Goal: Task Accomplishment & Management: Manage account settings

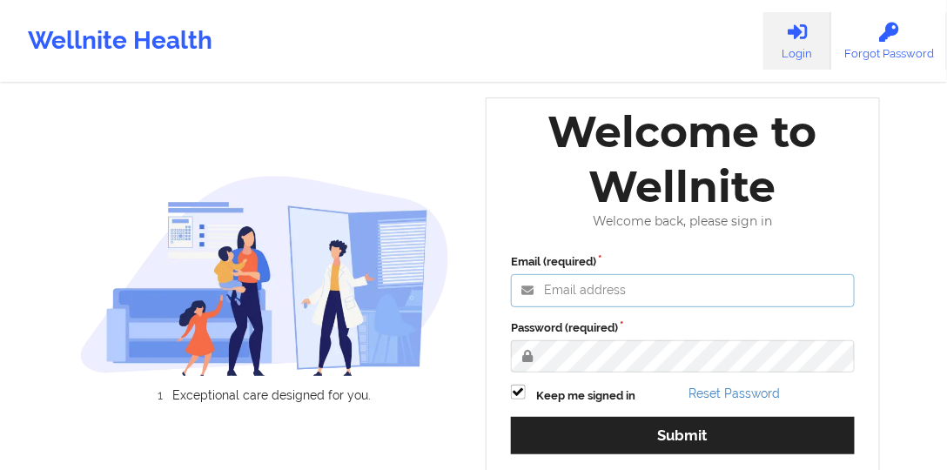
type input "[PERSON_NAME][EMAIL_ADDRESS][DOMAIN_NAME]"
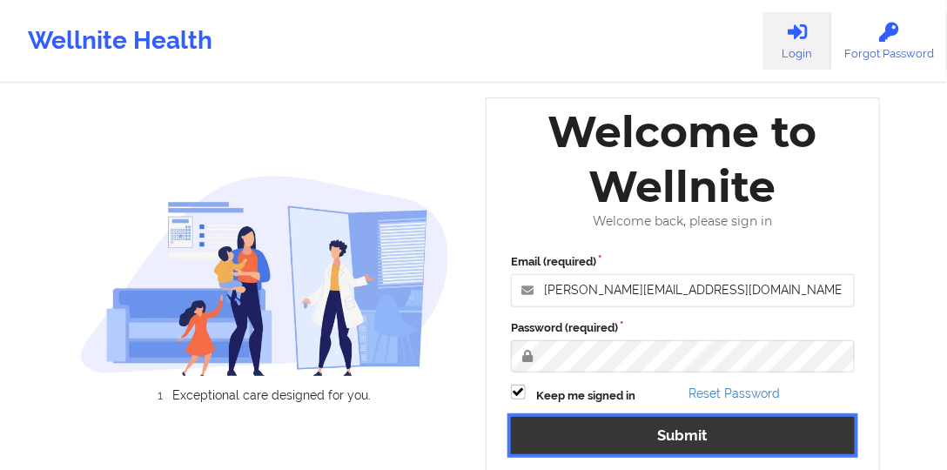
click at [573, 426] on button "Submit" at bounding box center [683, 435] width 344 height 37
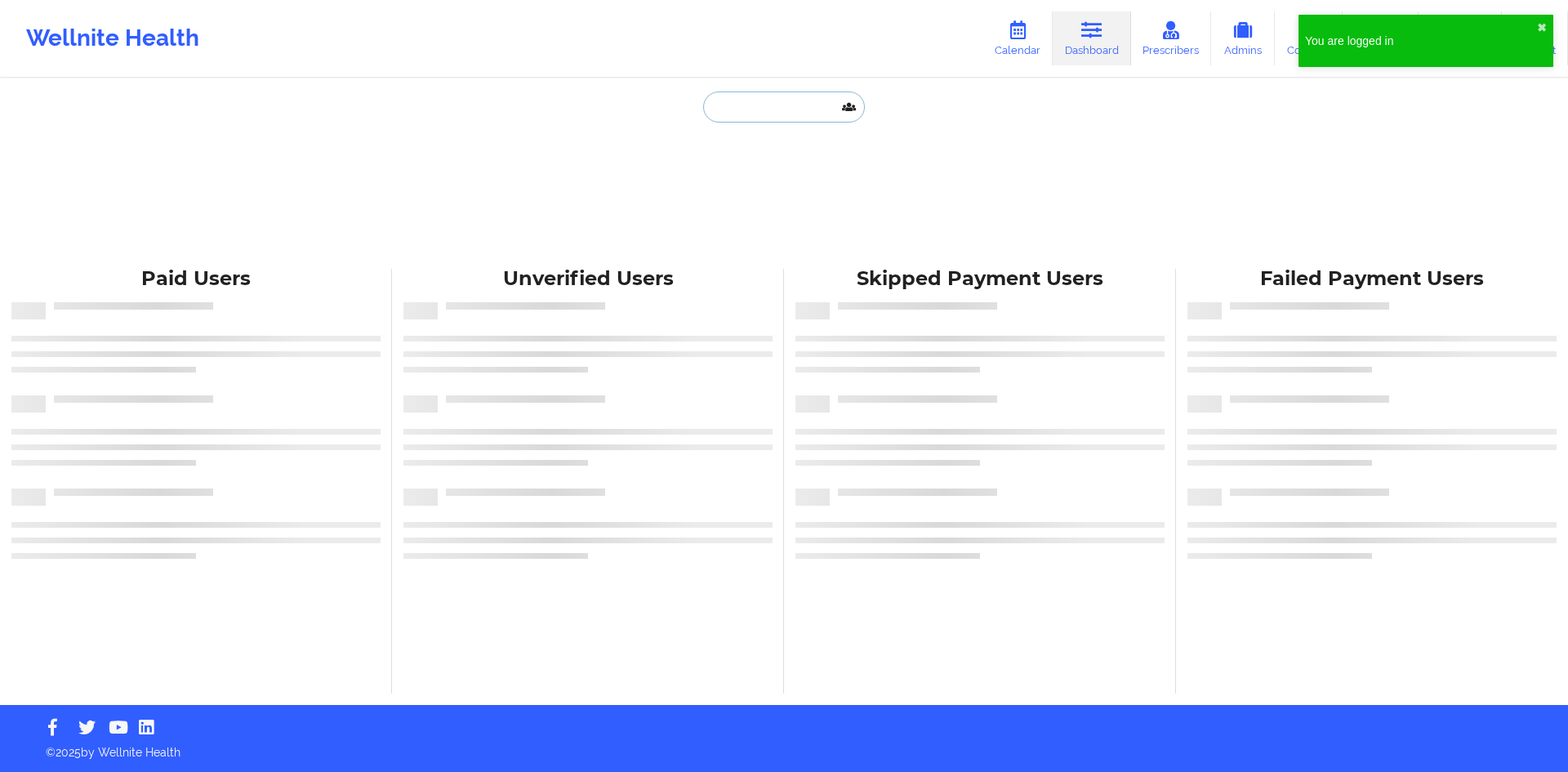
click at [764, 108] on input "text" at bounding box center [784, 106] width 161 height 31
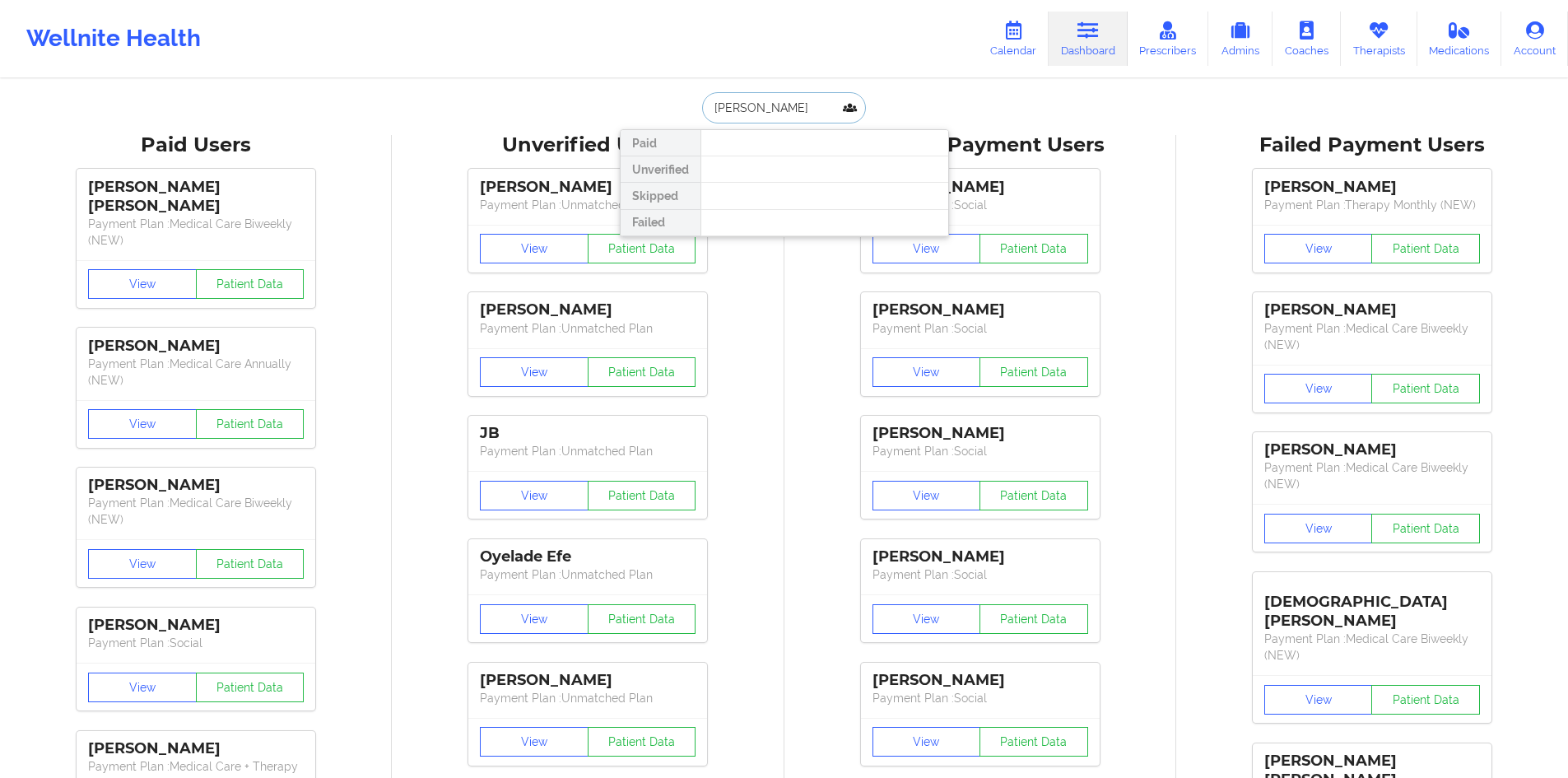
click at [721, 112] on input "[PERSON_NAME]" at bounding box center [784, 107] width 163 height 31
click at [760, 113] on input "[PERSON_NAME]" at bounding box center [784, 107] width 163 height 31
type input "[PERSON_NAME]"
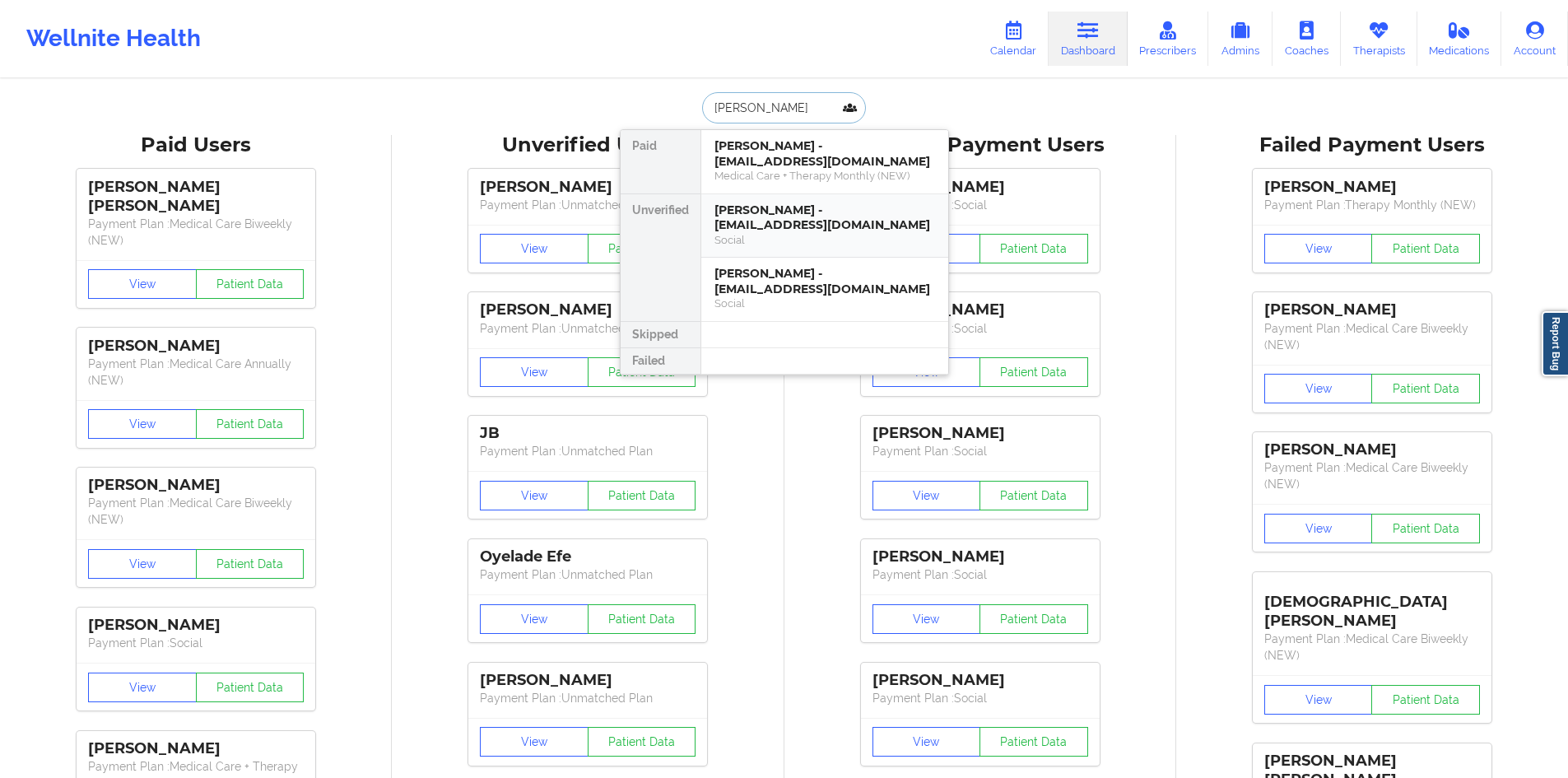
click at [786, 217] on div "[PERSON_NAME] - [EMAIL_ADDRESS][DOMAIN_NAME]" at bounding box center [825, 217] width 220 height 30
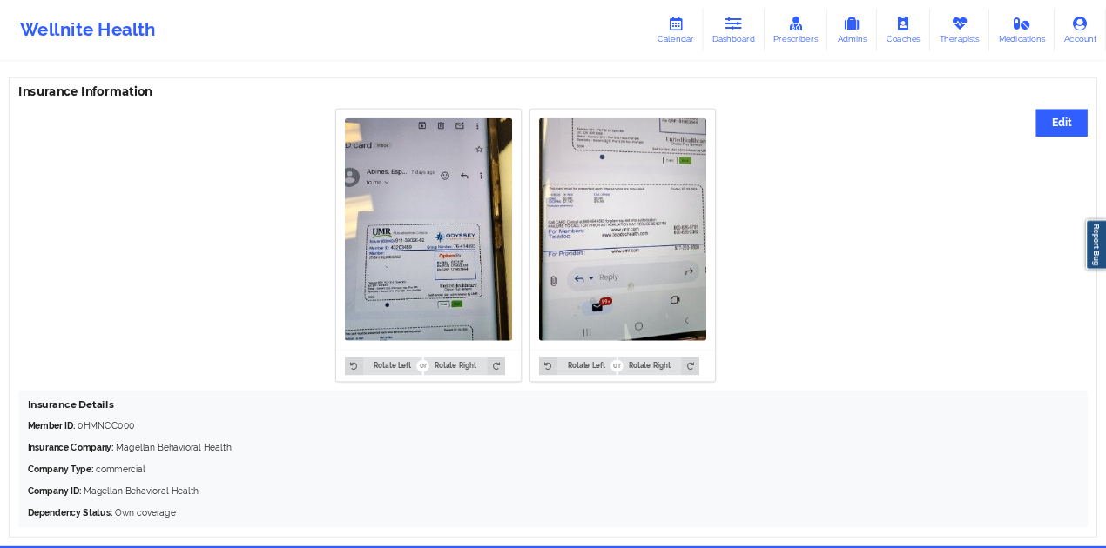
scroll to position [1276, 0]
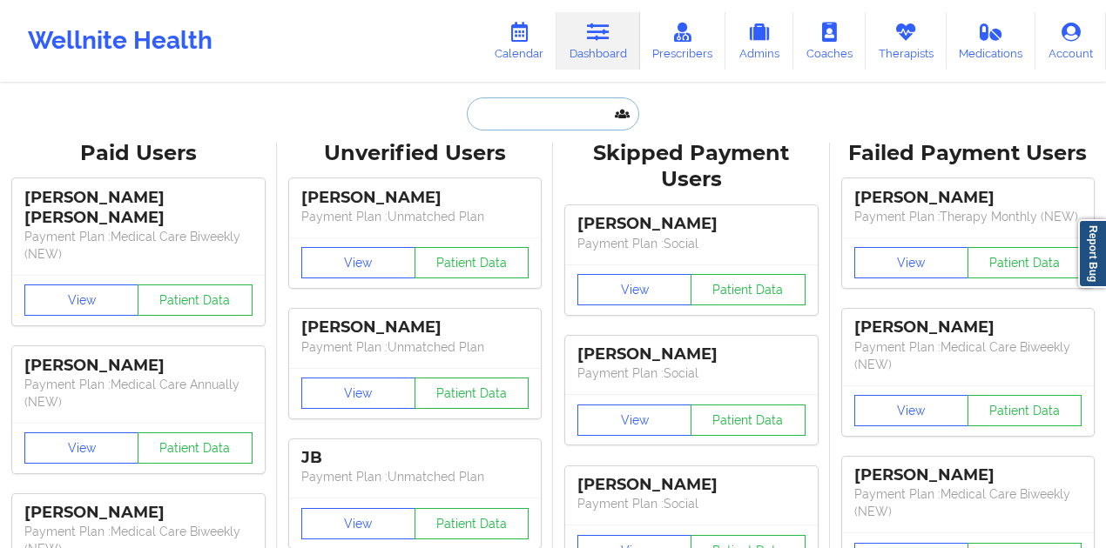
click at [555, 110] on input "text" at bounding box center [553, 113] width 172 height 33
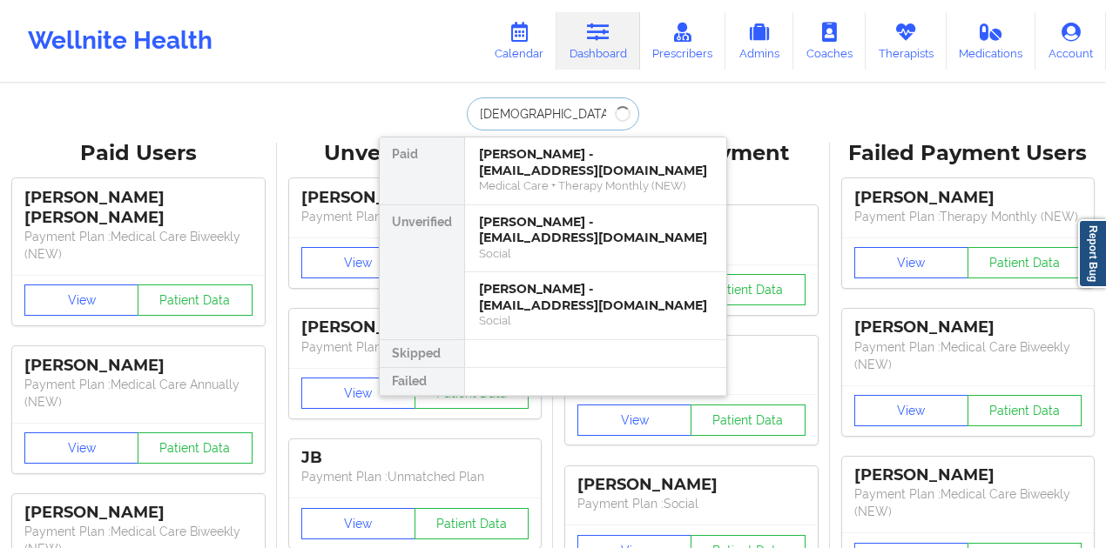
type input "[PERSON_NAME]"
click at [601, 292] on div "[PERSON_NAME] - [EMAIL_ADDRESS][DOMAIN_NAME]" at bounding box center [595, 297] width 233 height 32
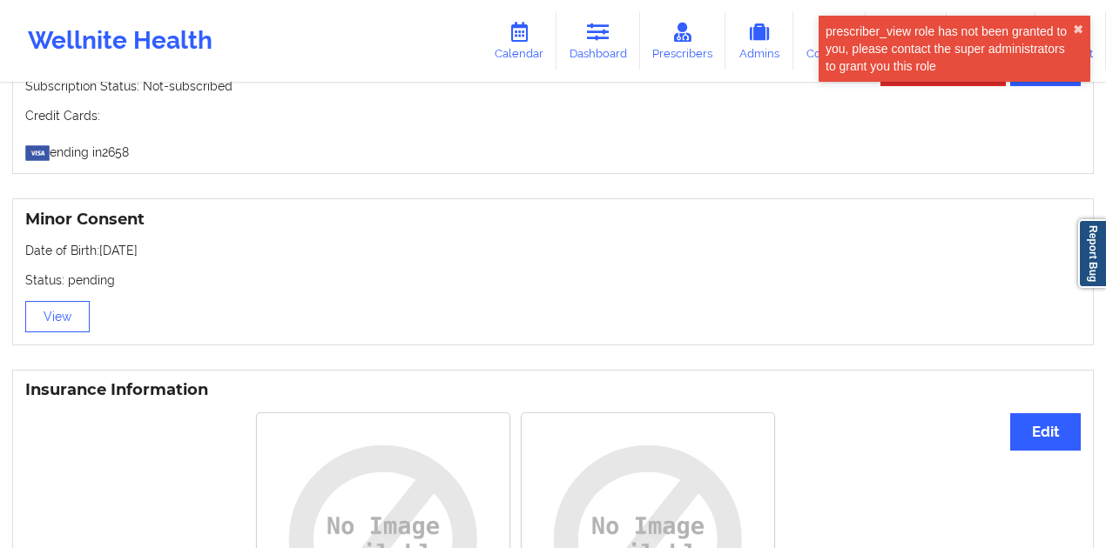
scroll to position [945, 0]
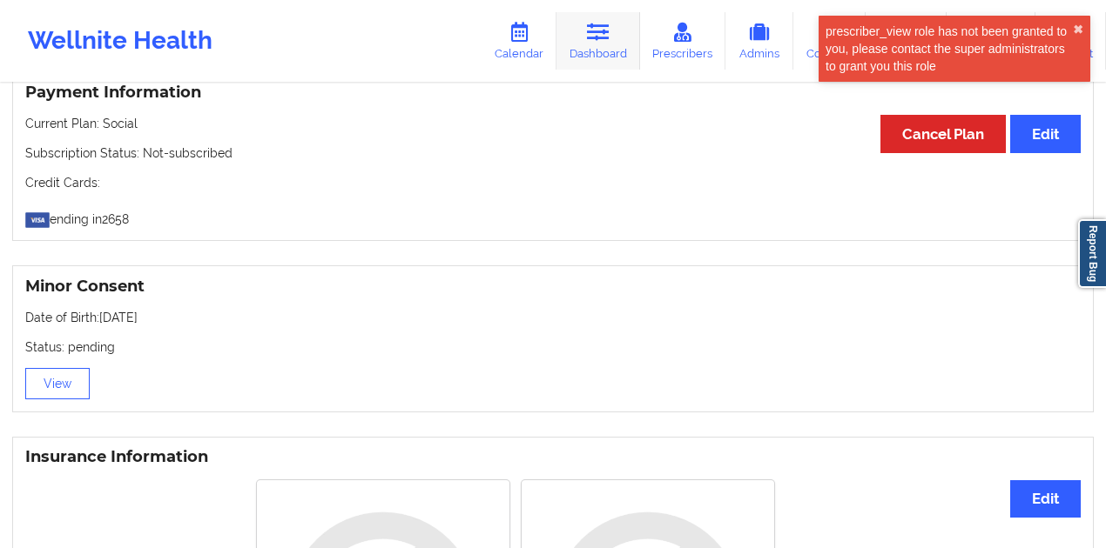
click at [587, 46] on link "Dashboard" at bounding box center [598, 40] width 84 height 57
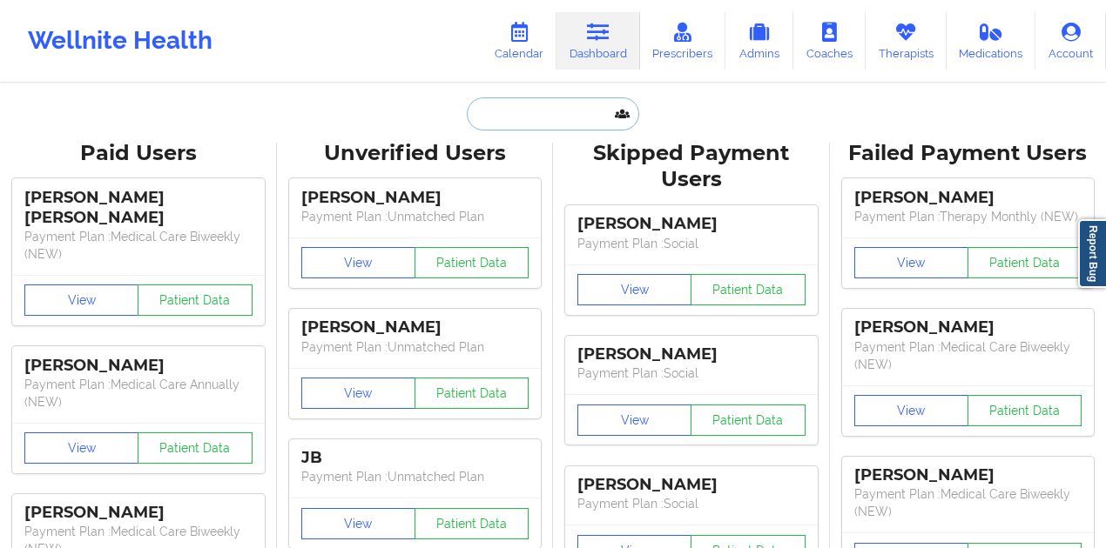
click at [560, 118] on input "text" at bounding box center [553, 113] width 172 height 33
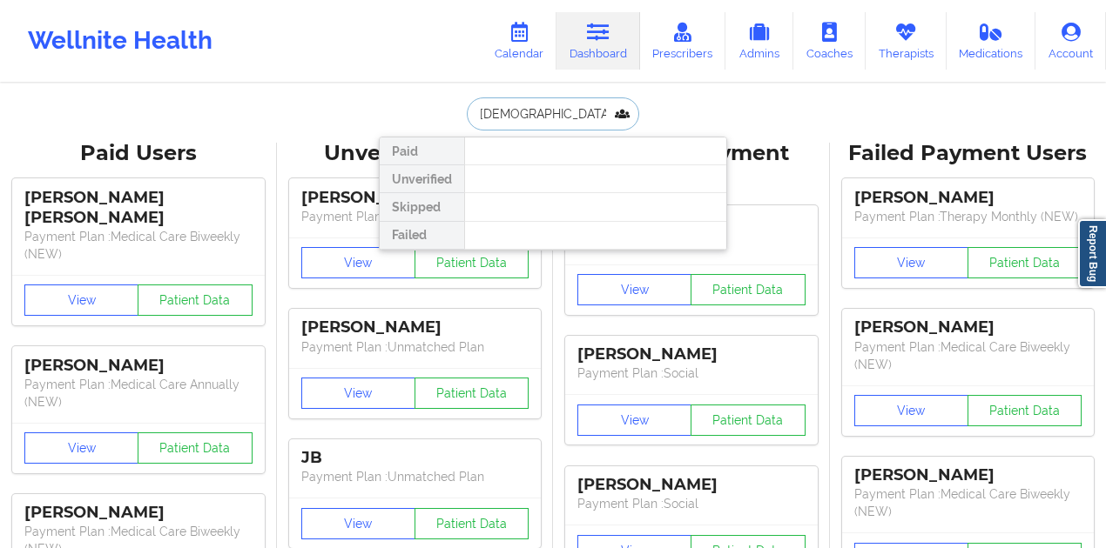
type input "[PERSON_NAME]"
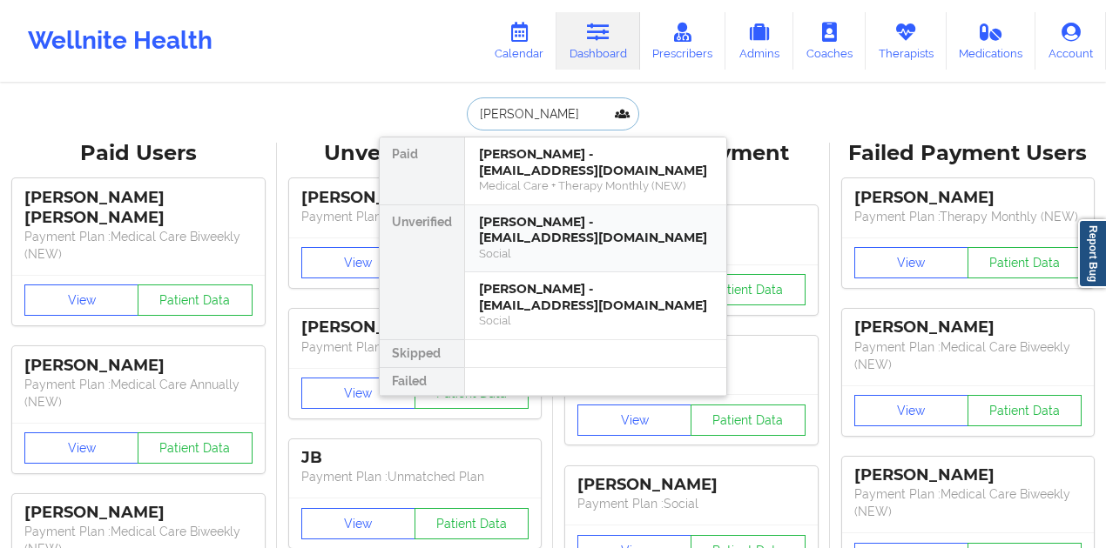
click at [562, 228] on div "[PERSON_NAME] - [EMAIL_ADDRESS][DOMAIN_NAME]" at bounding box center [595, 230] width 233 height 32
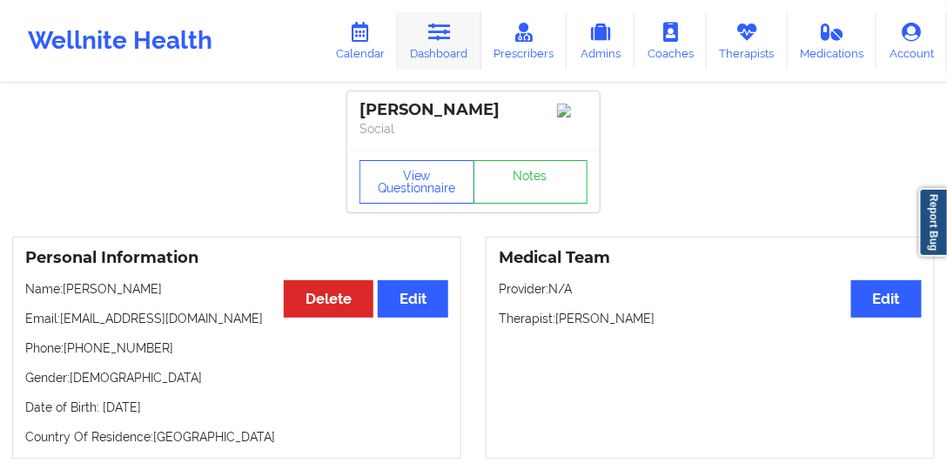
click at [461, 53] on link "Dashboard" at bounding box center [440, 40] width 84 height 57
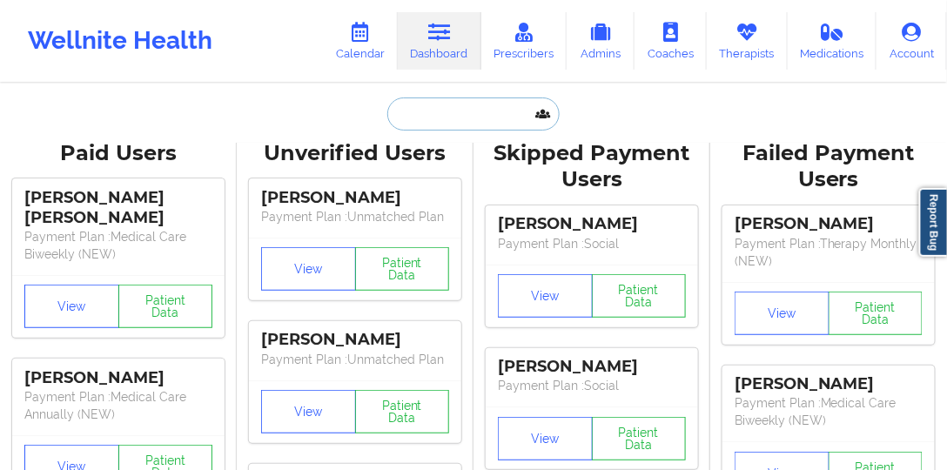
click at [472, 124] on input "text" at bounding box center [473, 113] width 172 height 33
paste input "[PERSON_NAME]"
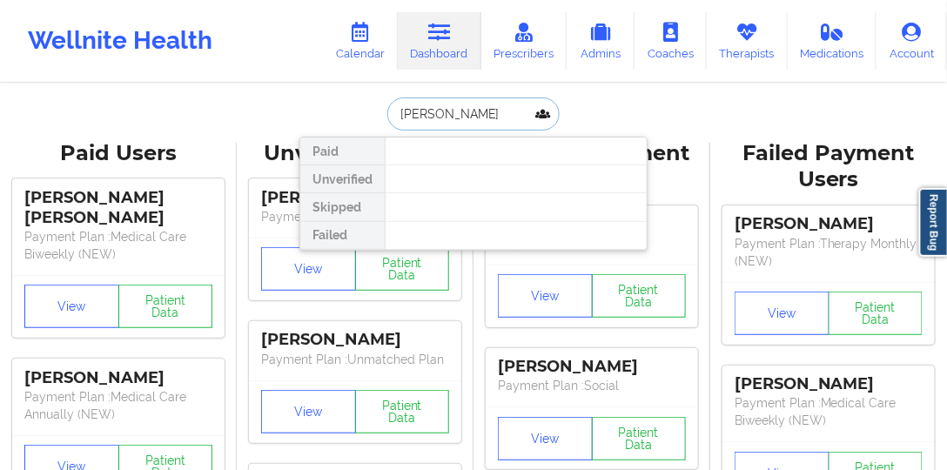
click at [468, 110] on input "[PERSON_NAME]" at bounding box center [473, 113] width 172 height 33
type input "[PERSON_NAME] di"
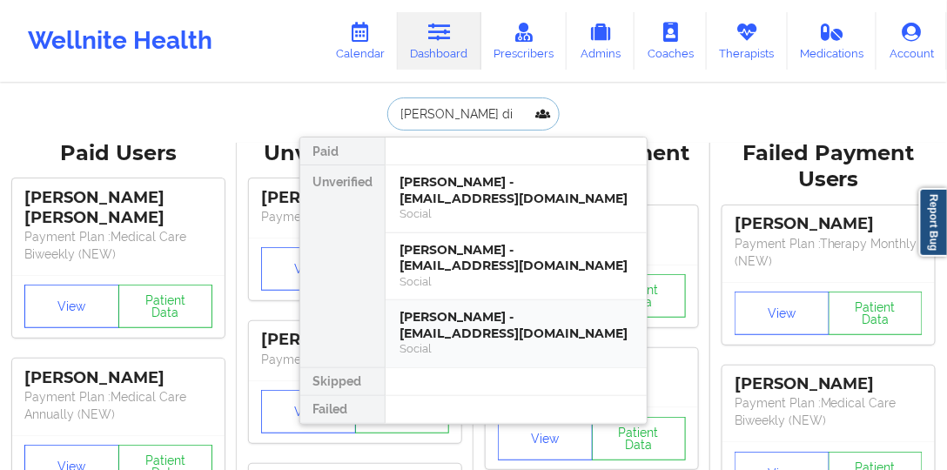
click at [501, 309] on div "[PERSON_NAME] - [EMAIL_ADDRESS][DOMAIN_NAME]" at bounding box center [516, 325] width 233 height 32
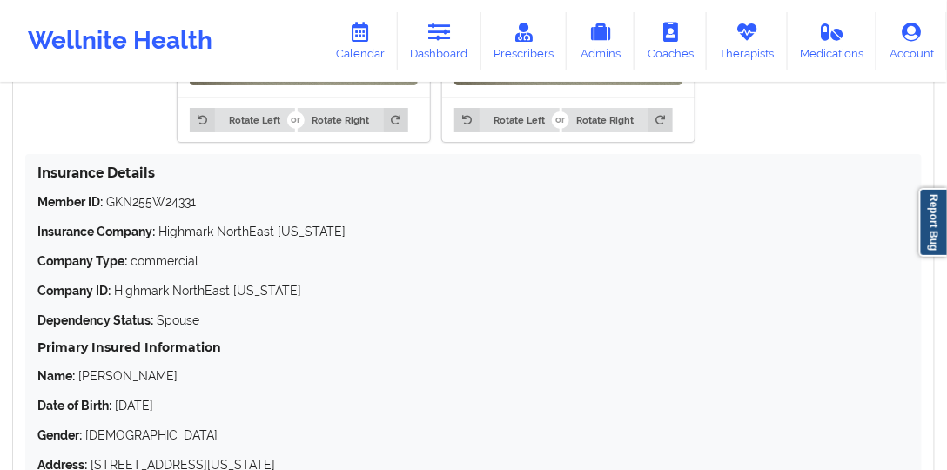
scroll to position [1555, 0]
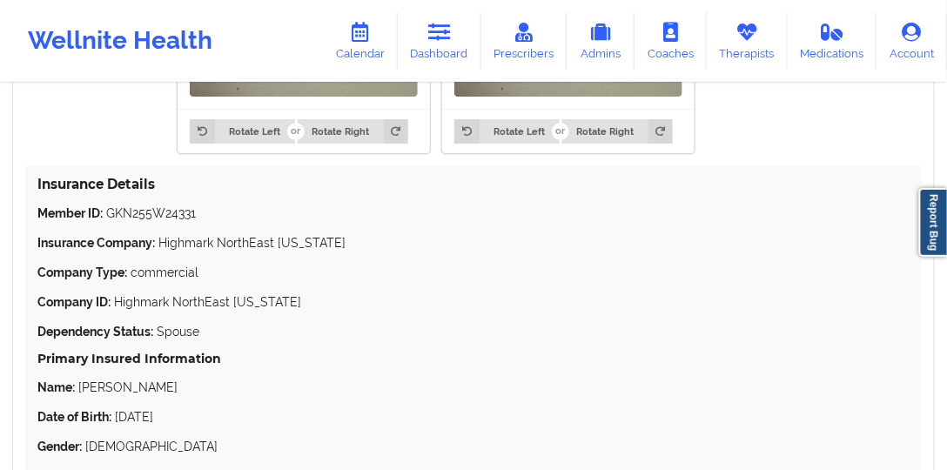
click at [320, 248] on div "Member ID: GKN255W24331 Insurance Company: Highmark NorthEast [US_STATE] Compan…" at bounding box center [473, 345] width 872 height 280
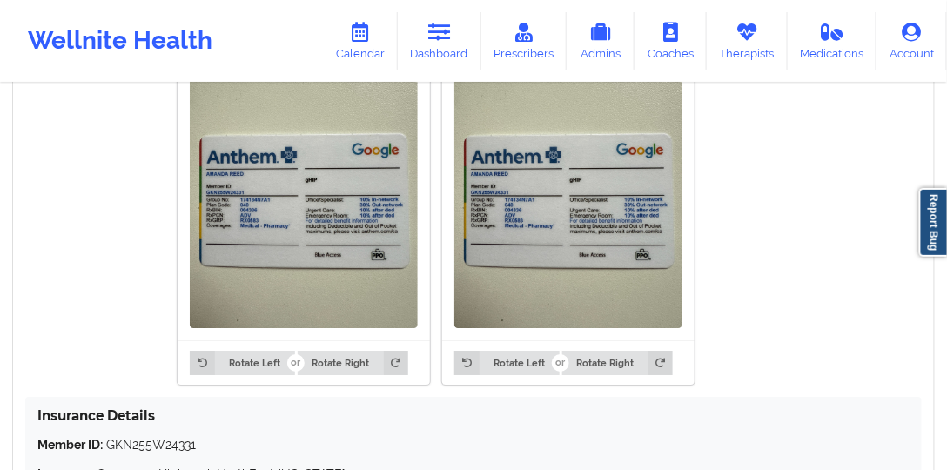
scroll to position [1207, 0]
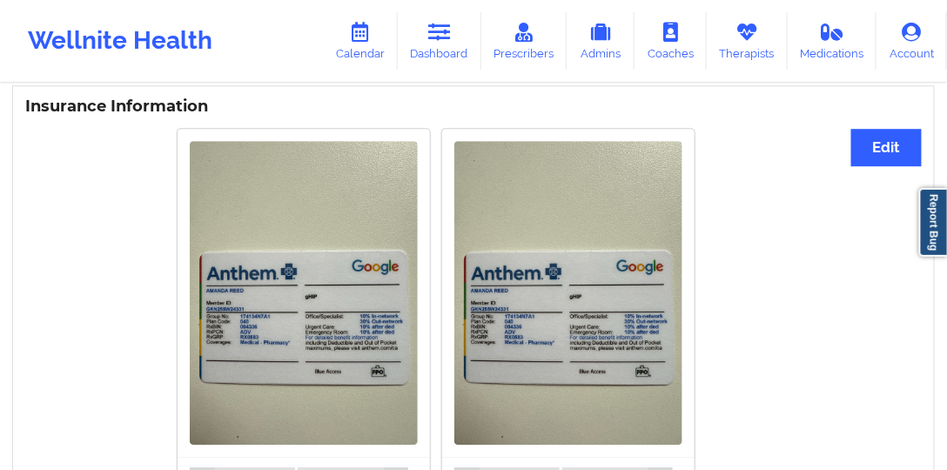
click at [828, 147] on div "Rotate Left Rotate Right Rotate Left Rotate Right" at bounding box center [436, 314] width 822 height 393
click at [841, 144] on div "Rotate Left Rotate Right Rotate Left Rotate Right" at bounding box center [436, 314] width 822 height 393
click at [881, 141] on button "Edit" at bounding box center [886, 147] width 71 height 37
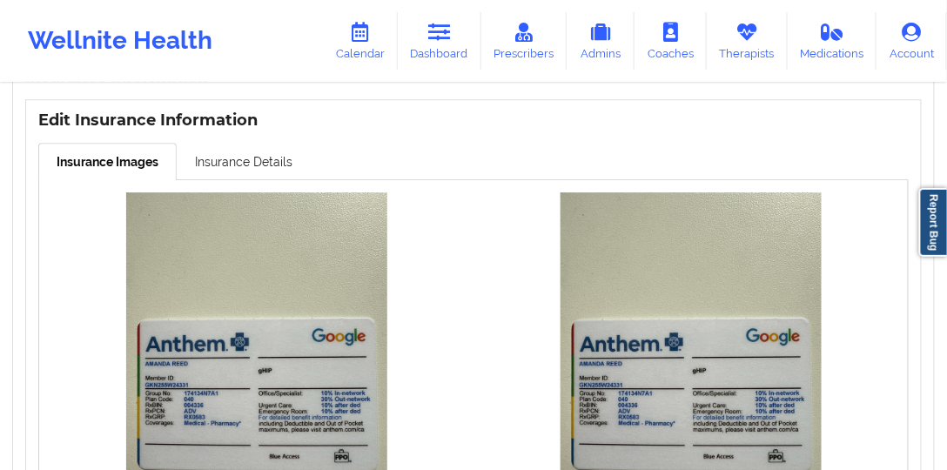
scroll to position [1254, 0]
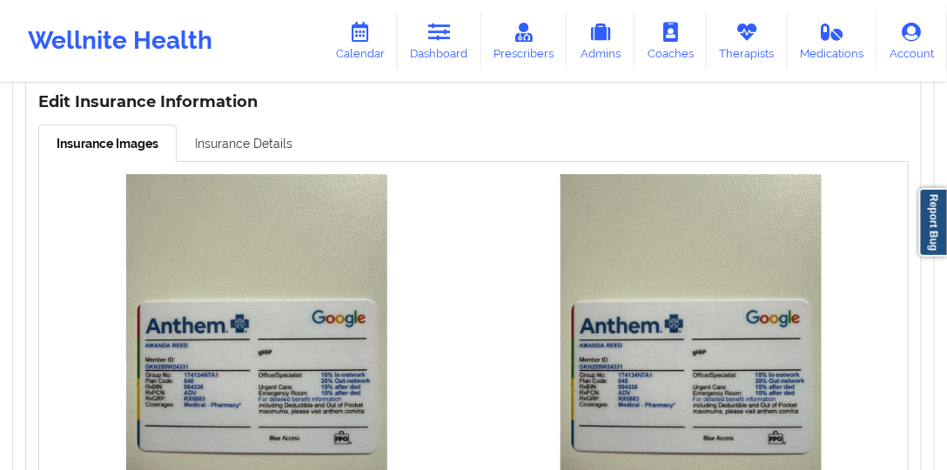
click at [237, 129] on link "Insurance Details" at bounding box center [244, 142] width 134 height 37
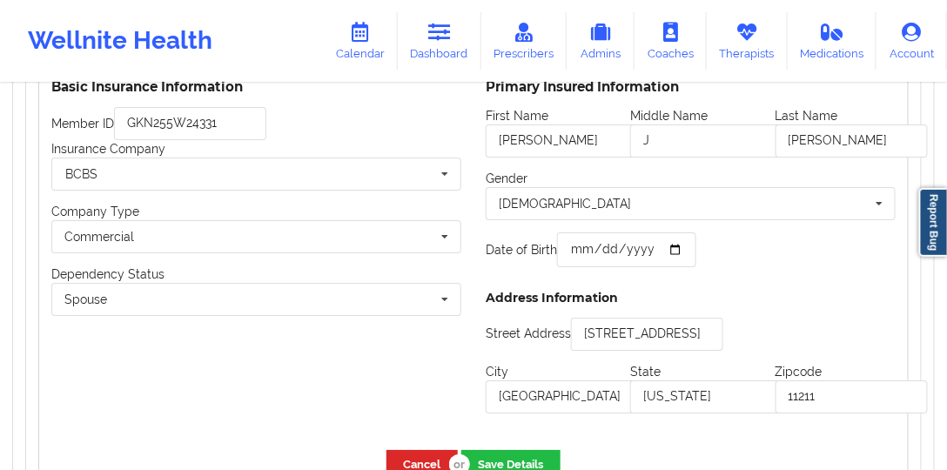
scroll to position [1453, 0]
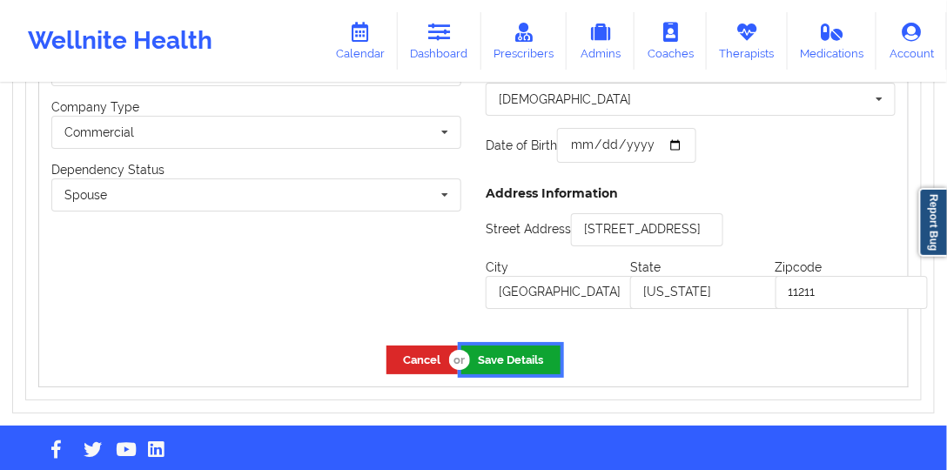
click at [506, 346] on button "Save Details" at bounding box center [510, 360] width 99 height 29
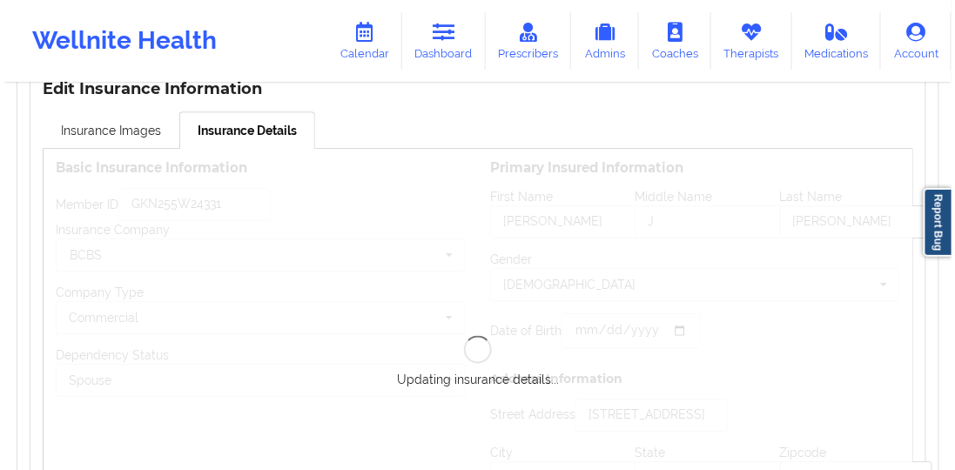
scroll to position [1254, 0]
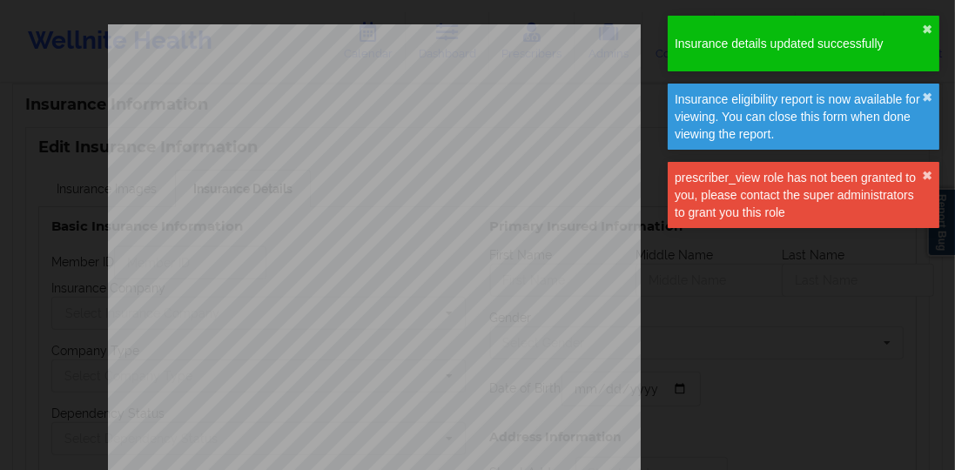
type input "[PERSON_NAME]"
type input "J"
type input "[PERSON_NAME]"
type input "[DATE]"
type input "[STREET_ADDRESS]"
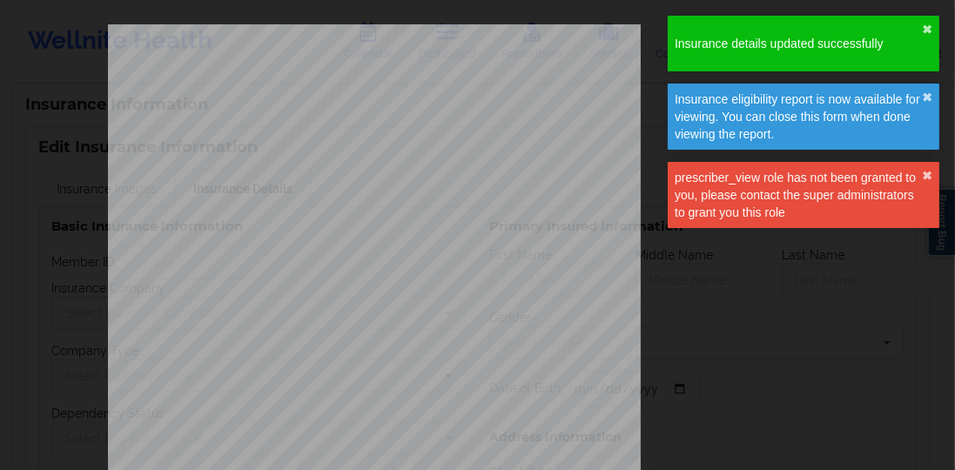
type input "[GEOGRAPHIC_DATA]"
type input "[US_STATE]"
type input "11211"
type input "GKN255W24331"
click at [918, 35] on div "Insurance details updated successfully" at bounding box center [798, 43] width 247 height 17
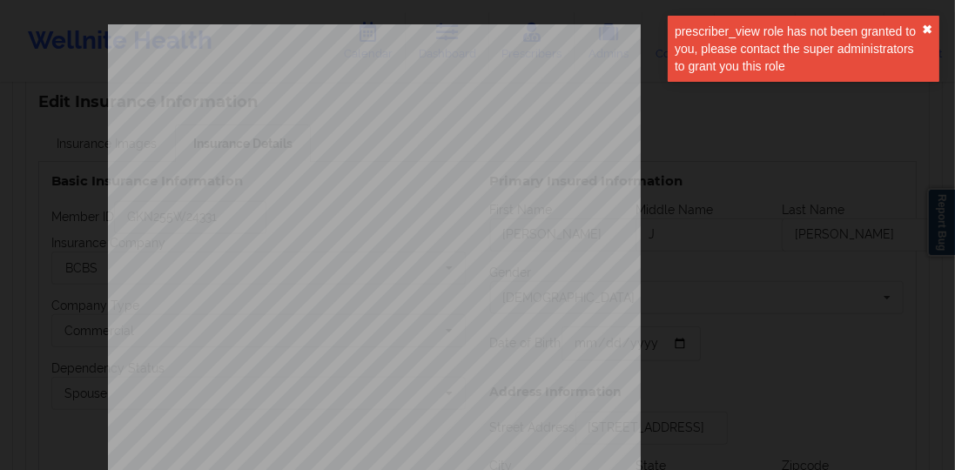
click at [926, 26] on button "✖︎" at bounding box center [927, 30] width 10 height 14
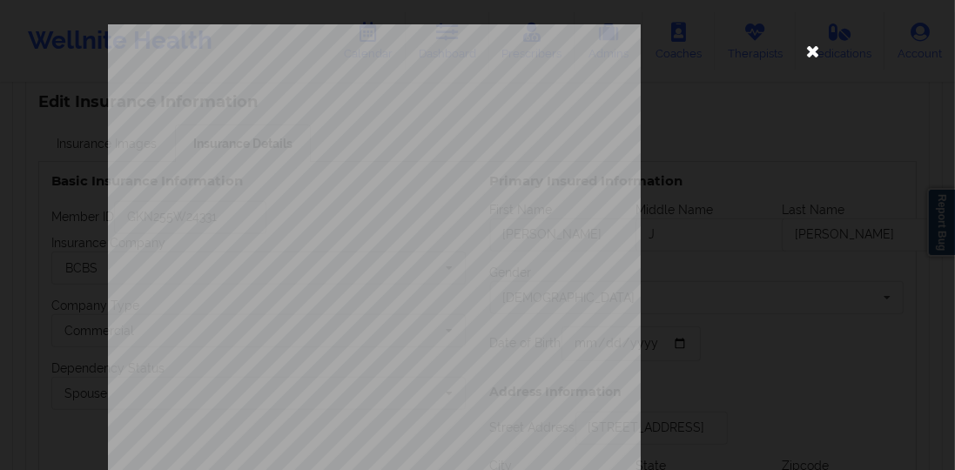
click at [803, 54] on icon at bounding box center [813, 51] width 28 height 28
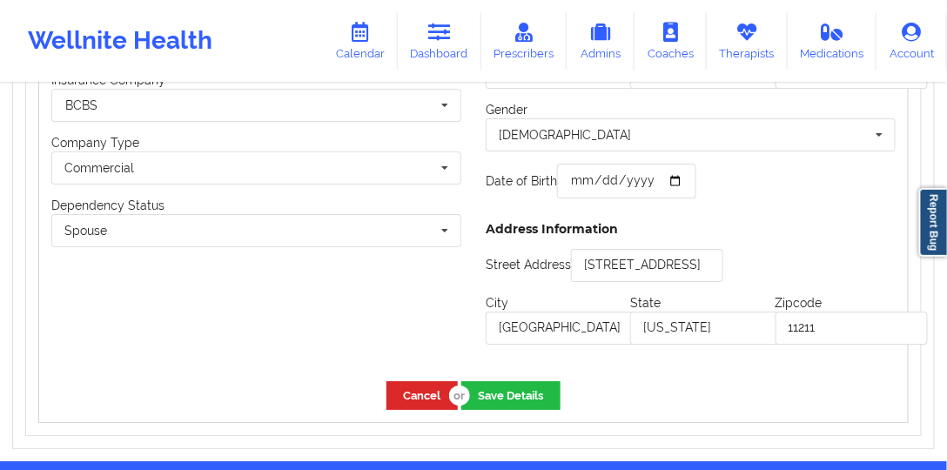
scroll to position [1419, 0]
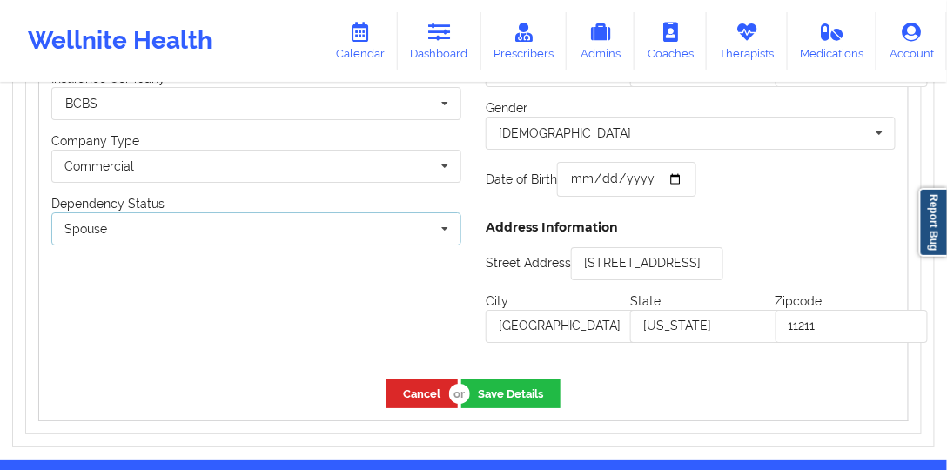
click at [309, 228] on div "Spouse Own coverage Spouse Children" at bounding box center [256, 228] width 410 height 33
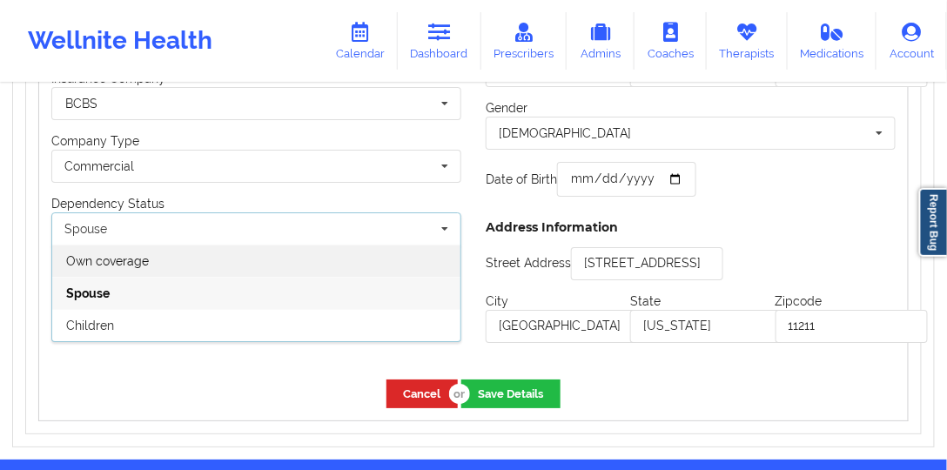
click at [278, 255] on div "Own coverage" at bounding box center [256, 261] width 408 height 32
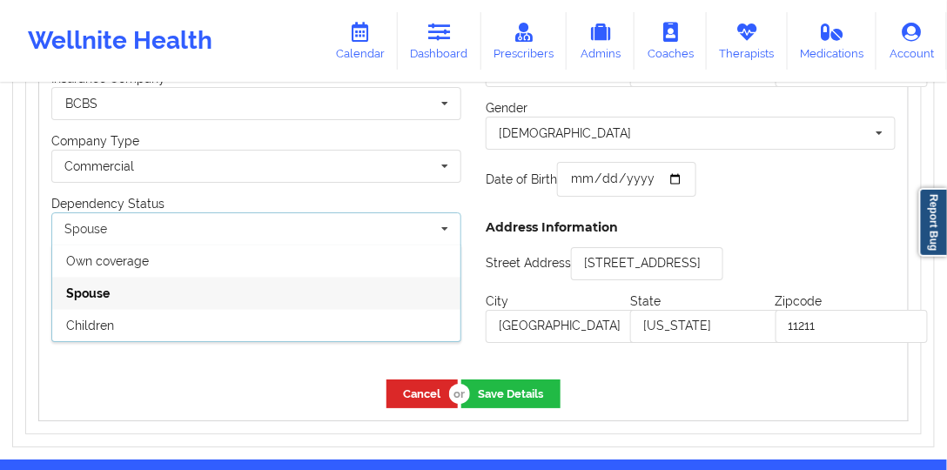
scroll to position [1374, 0]
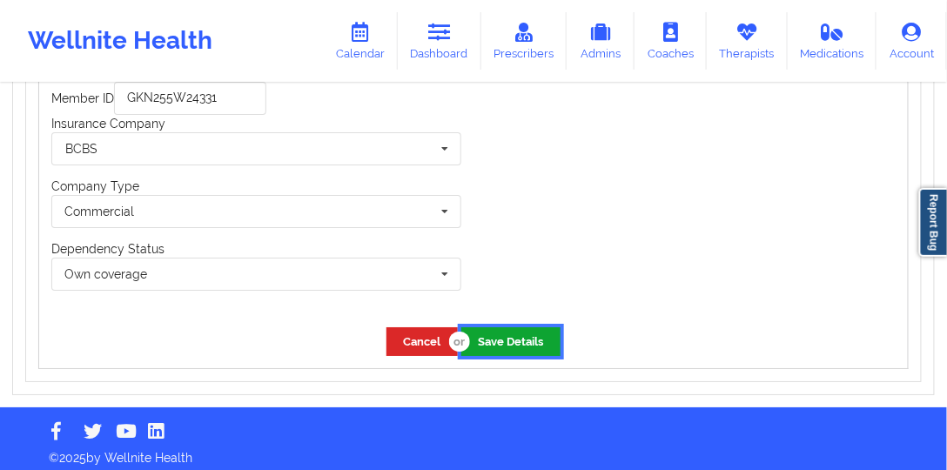
click at [513, 332] on button "Save Details" at bounding box center [510, 341] width 99 height 29
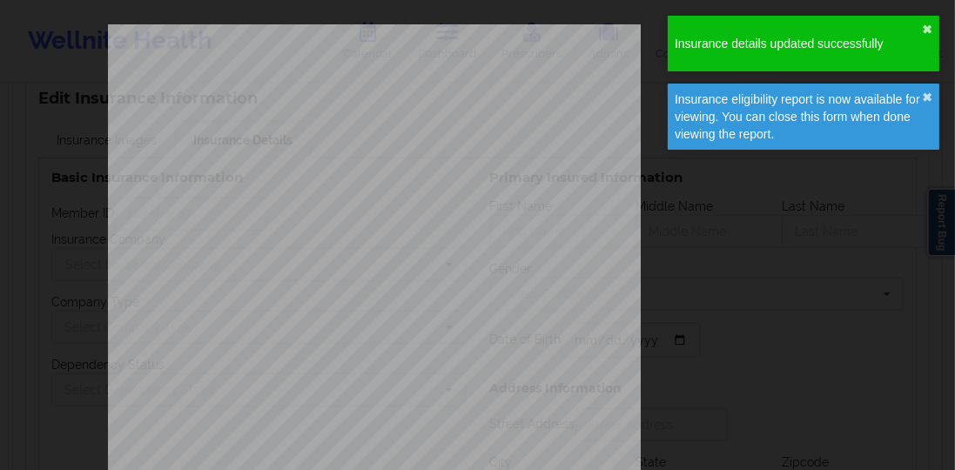
scroll to position [50, 0]
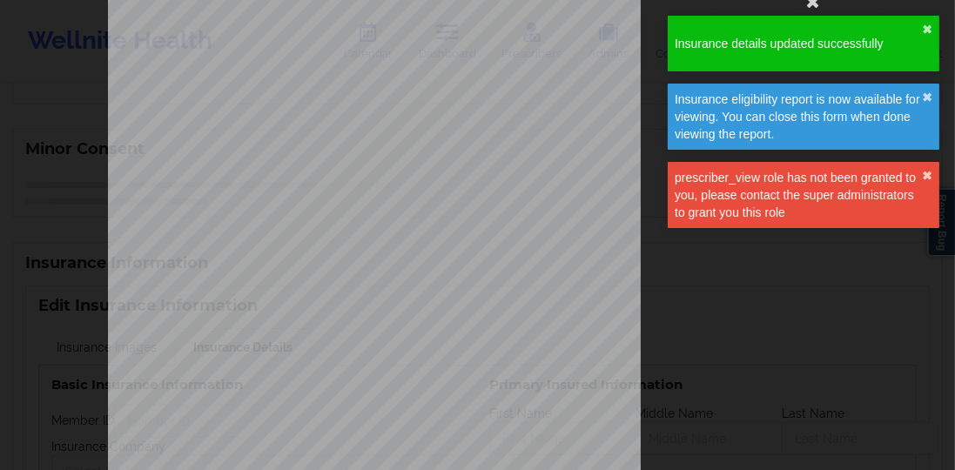
type input "GKN255W24331"
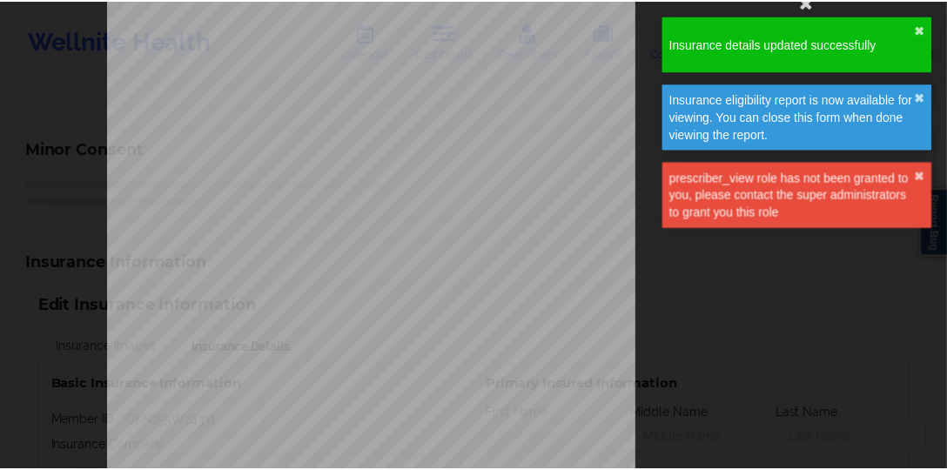
scroll to position [1032, 0]
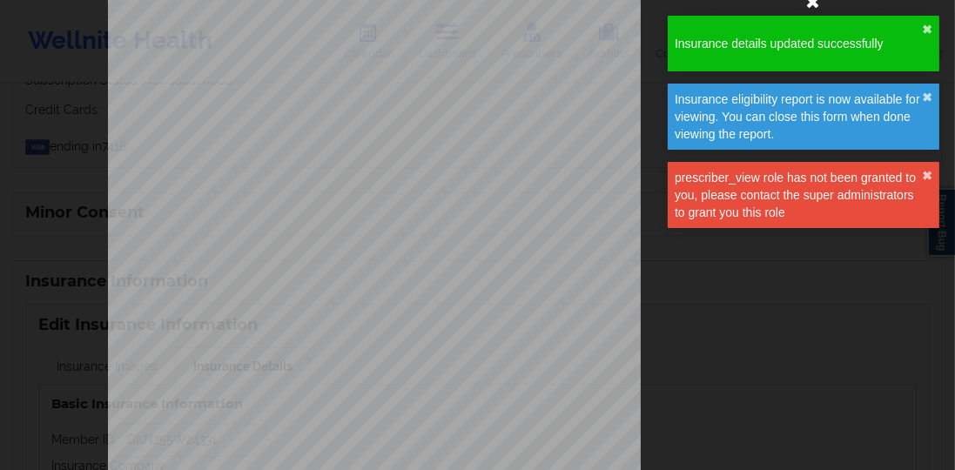
click at [811, 8] on icon at bounding box center [813, 1] width 28 height 28
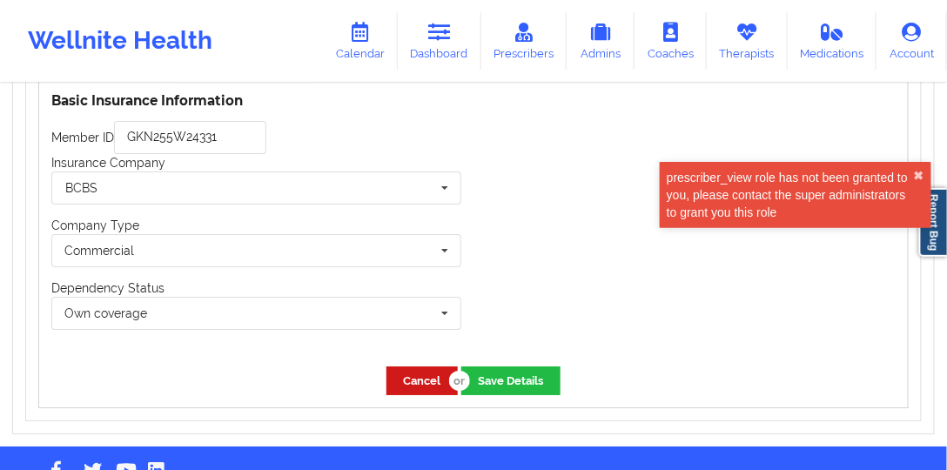
scroll to position [1374, 0]
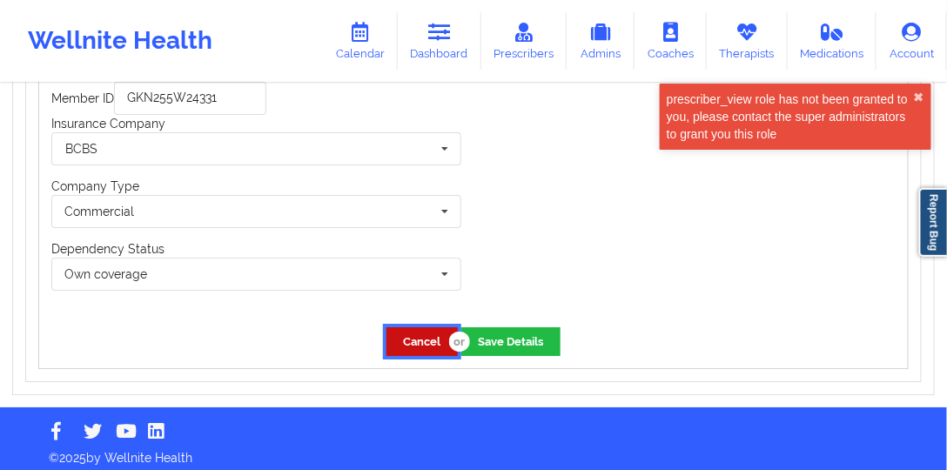
click at [438, 327] on button "Cancel" at bounding box center [422, 341] width 71 height 29
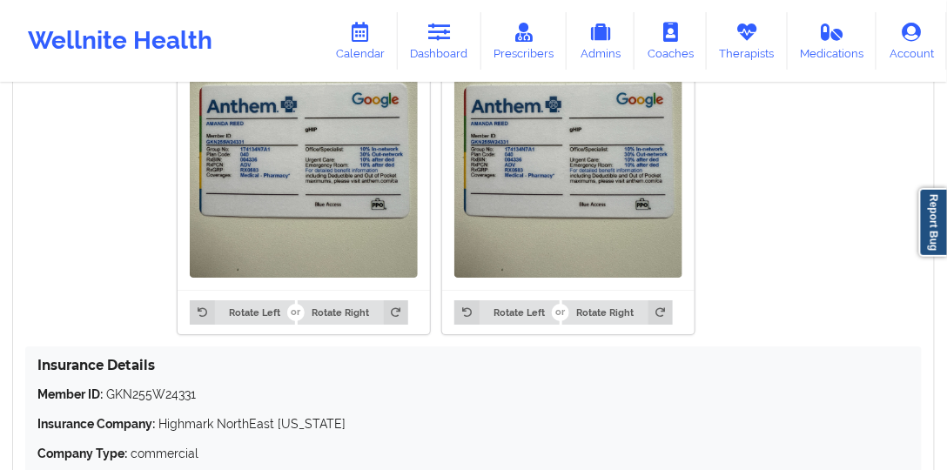
click at [178, 181] on div at bounding box center [304, 126] width 252 height 328
click at [234, 179] on img at bounding box center [304, 126] width 228 height 304
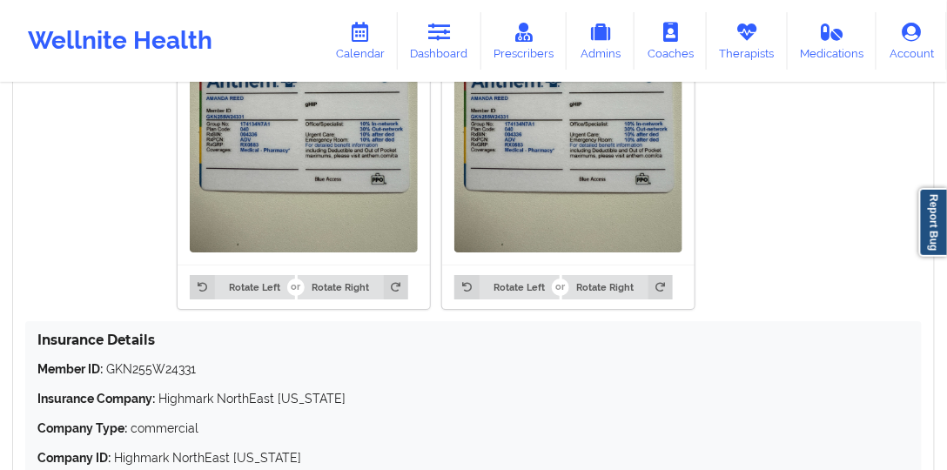
scroll to position [1423, 0]
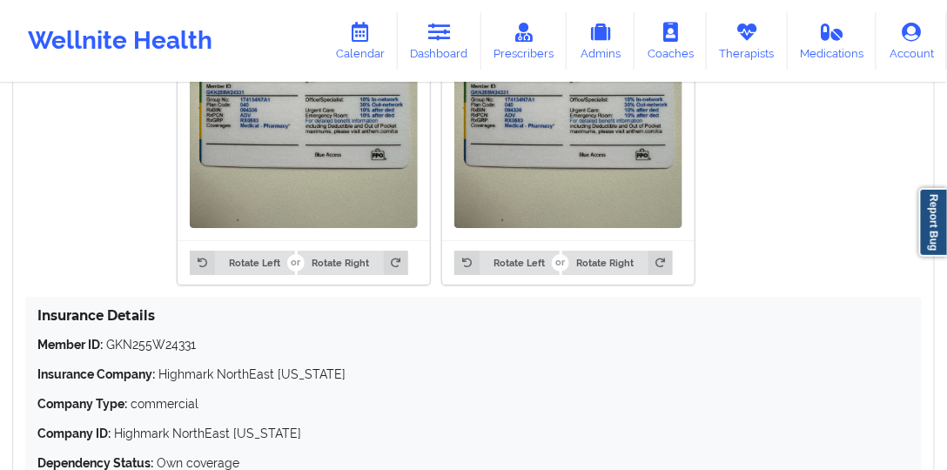
click at [164, 339] on p "Member ID: GKN255W24331" at bounding box center [473, 344] width 872 height 17
copy p "GKN255W24331"
